Goal: Book appointment/travel/reservation

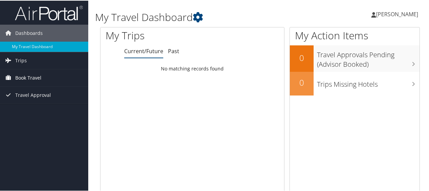
click at [17, 77] on span "Book Travel" at bounding box center [28, 77] width 26 height 17
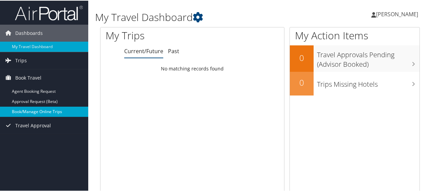
click at [33, 110] on link "Book/Manage Online Trips" at bounding box center [44, 111] width 88 height 10
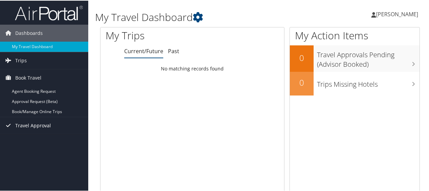
click at [42, 120] on span "Travel Approval" at bounding box center [33, 125] width 36 height 17
